Goal: Information Seeking & Learning: Learn about a topic

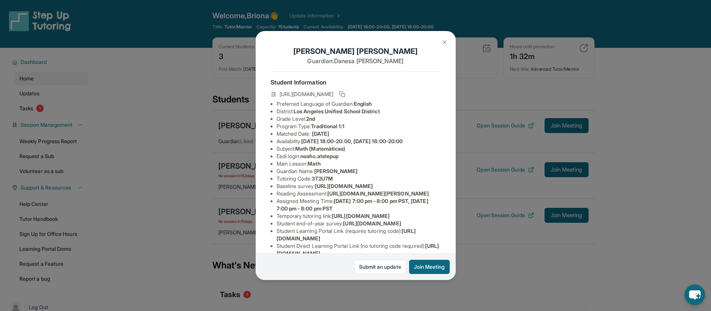
scroll to position [33, 0]
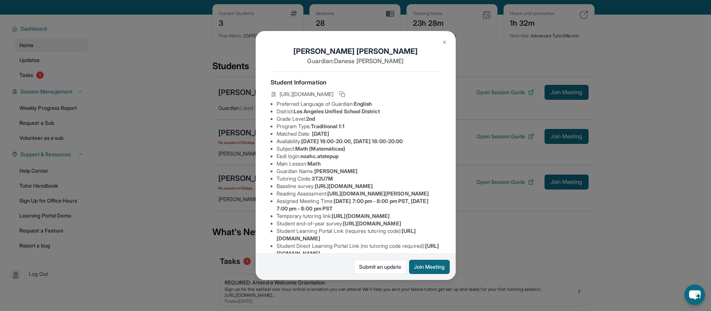
click at [444, 40] on img at bounding box center [445, 42] width 6 height 6
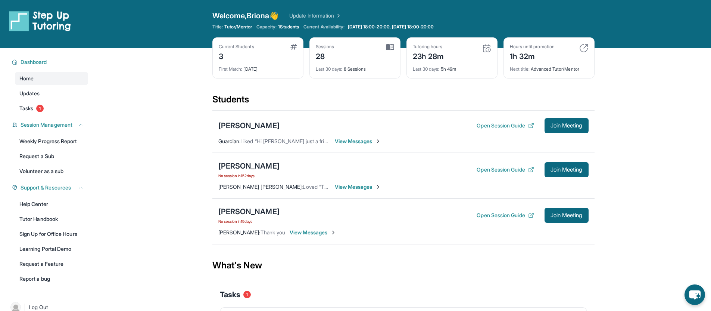
click at [571, 71] on div "Next title : Advanced Tutor/Mentor" at bounding box center [549, 67] width 78 height 10
drag, startPoint x: 588, startPoint y: 69, endPoint x: 525, endPoint y: 69, distance: 62.7
click at [525, 69] on div "Hours until promotion 1h 32m Next title : Advanced Tutor/Mentor" at bounding box center [549, 57] width 91 height 41
click at [525, 69] on span "Next title :" at bounding box center [520, 69] width 20 height 6
